Goal: Find specific page/section: Find specific page/section

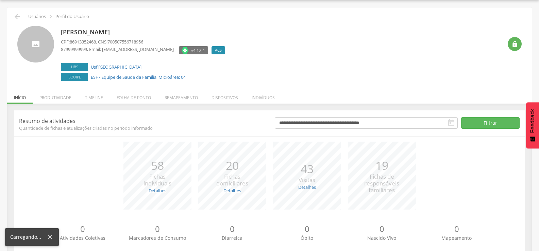
scroll to position [38, 0]
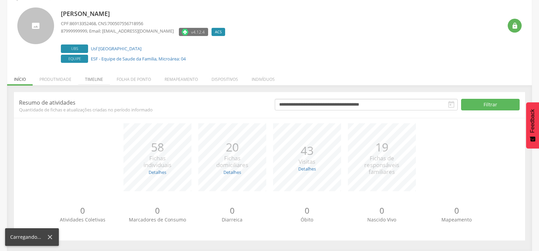
click at [107, 80] on li "Timeline" at bounding box center [94, 78] width 32 height 16
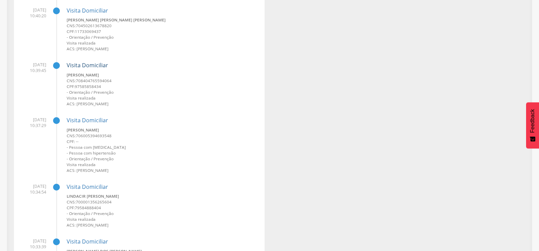
scroll to position [276, 0]
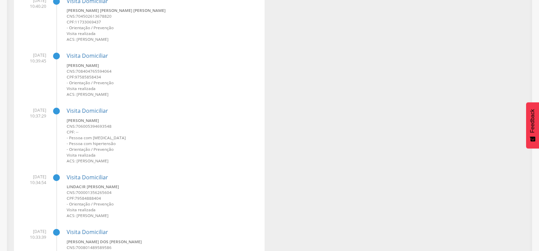
drag, startPoint x: 94, startPoint y: 180, endPoint x: 135, endPoint y: 107, distance: 83.5
click at [135, 107] on div "Visita Domiciliar Josefa Francisca da Silva CNS: 706005394693548 CPF: -- - Pess…" at bounding box center [163, 132] width 193 height 61
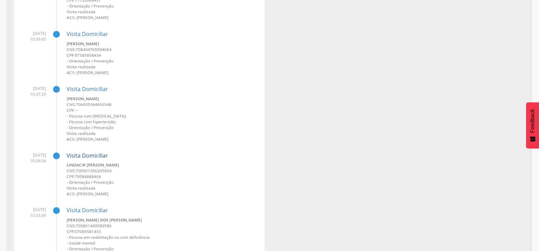
scroll to position [310, 0]
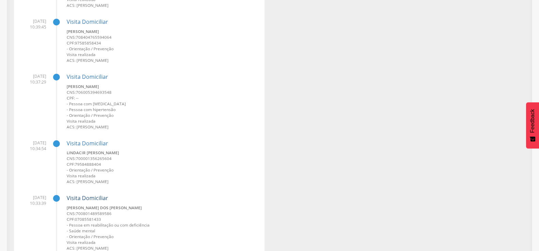
drag, startPoint x: 84, startPoint y: 189, endPoint x: 88, endPoint y: 197, distance: 9.3
drag, startPoint x: 88, startPoint y: 197, endPoint x: 110, endPoint y: 122, distance: 78.3
click at [110, 122] on small "Visita realizada" at bounding box center [163, 121] width 193 height 6
click at [113, 129] on small "ACS: Ednalva Marcolina da Silva" at bounding box center [163, 127] width 193 height 6
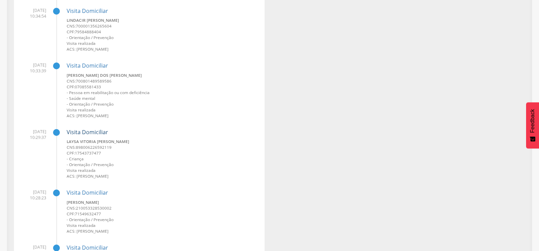
scroll to position [446, 0]
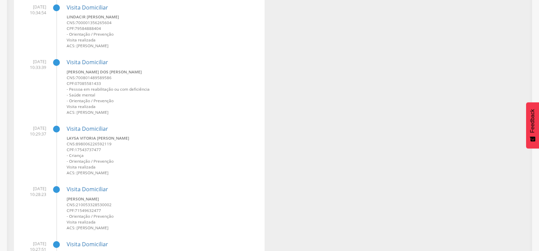
drag, startPoint x: 94, startPoint y: 187, endPoint x: 116, endPoint y: 113, distance: 76.4
click at [116, 113] on small "ACS: Ednalva Marcolina da Silva" at bounding box center [163, 112] width 193 height 6
drag, startPoint x: 81, startPoint y: 189, endPoint x: 103, endPoint y: 116, distance: 76.0
drag, startPoint x: 80, startPoint y: 193, endPoint x: 71, endPoint y: 191, distance: 8.7
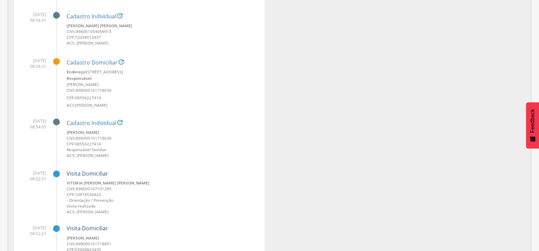
scroll to position [2349, 0]
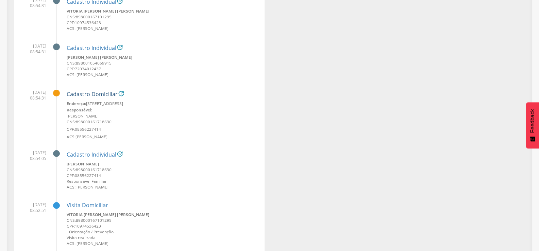
drag, startPoint x: 83, startPoint y: 92, endPoint x: 93, endPoint y: 96, distance: 10.4
click at [92, 95] on link "Cadastro Domiciliar" at bounding box center [92, 94] width 51 height 6
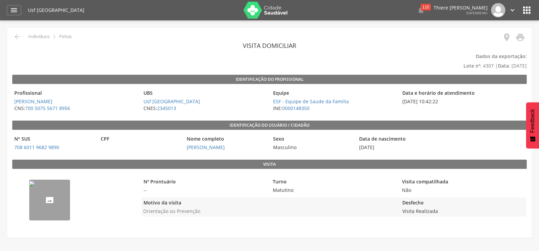
click at [35, 187] on img "--" at bounding box center [31, 183] width 5 height 5
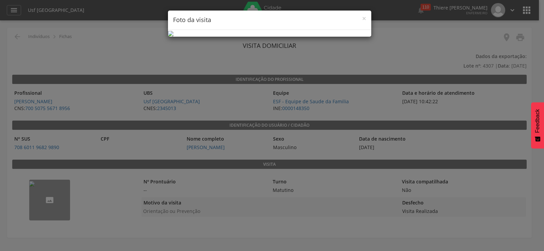
click at [391, 85] on div "× Foto da visita" at bounding box center [272, 125] width 544 height 251
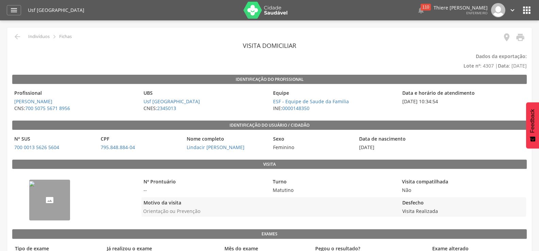
click at [35, 181] on img "--" at bounding box center [31, 183] width 5 height 5
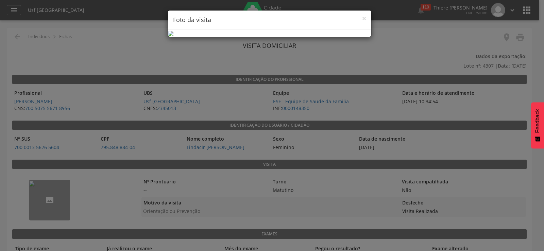
click at [443, 81] on div "× Foto da visita" at bounding box center [272, 125] width 544 height 251
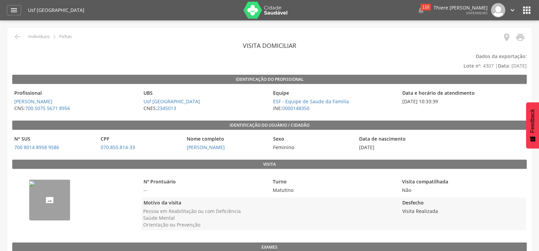
click at [35, 187] on img "--" at bounding box center [31, 183] width 5 height 5
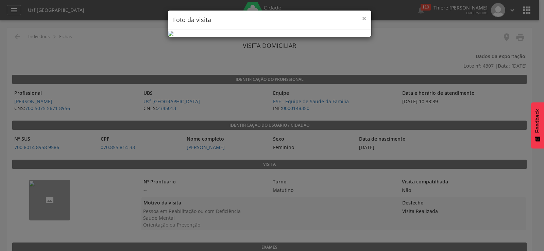
click at [366, 21] on span "×" at bounding box center [364, 19] width 4 height 10
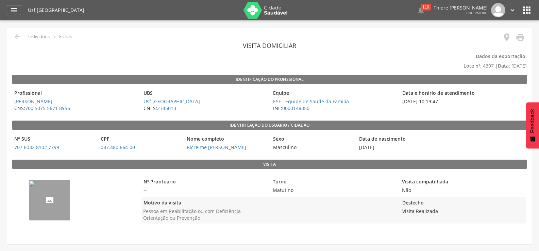
click at [35, 187] on img "--" at bounding box center [31, 183] width 5 height 5
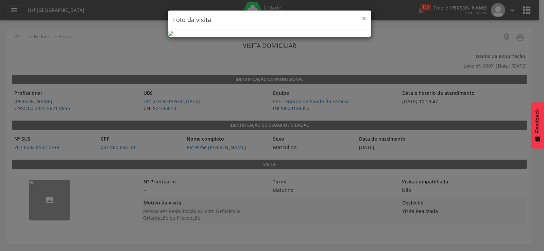
click at [365, 20] on span "×" at bounding box center [364, 19] width 4 height 10
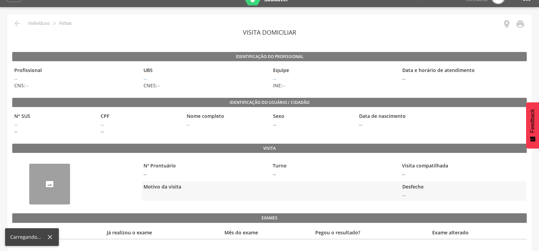
scroll to position [20, 0]
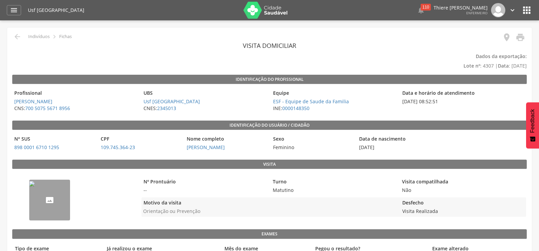
click at [35, 187] on img "--" at bounding box center [31, 183] width 5 height 5
